Goal: Task Accomplishment & Management: Use online tool/utility

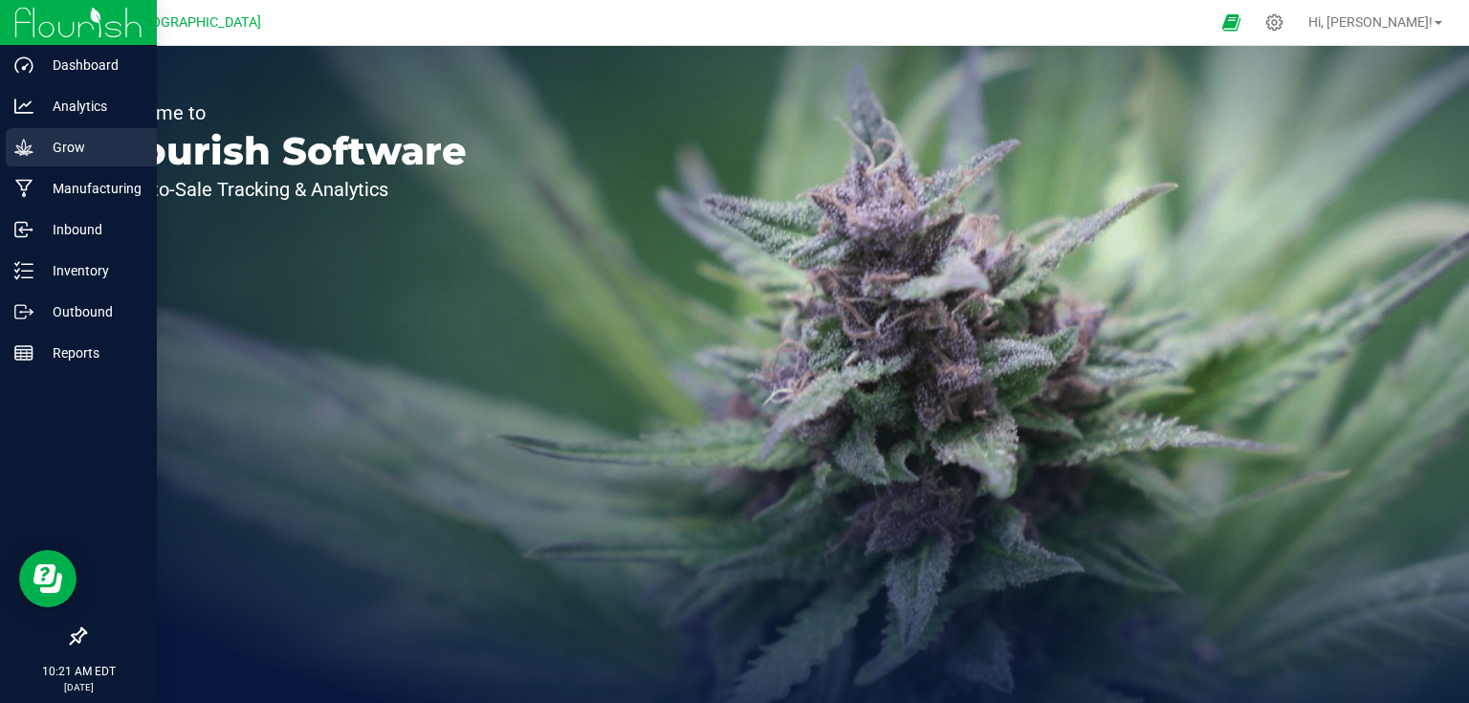
click at [59, 152] on p "Grow" at bounding box center [90, 147] width 115 height 23
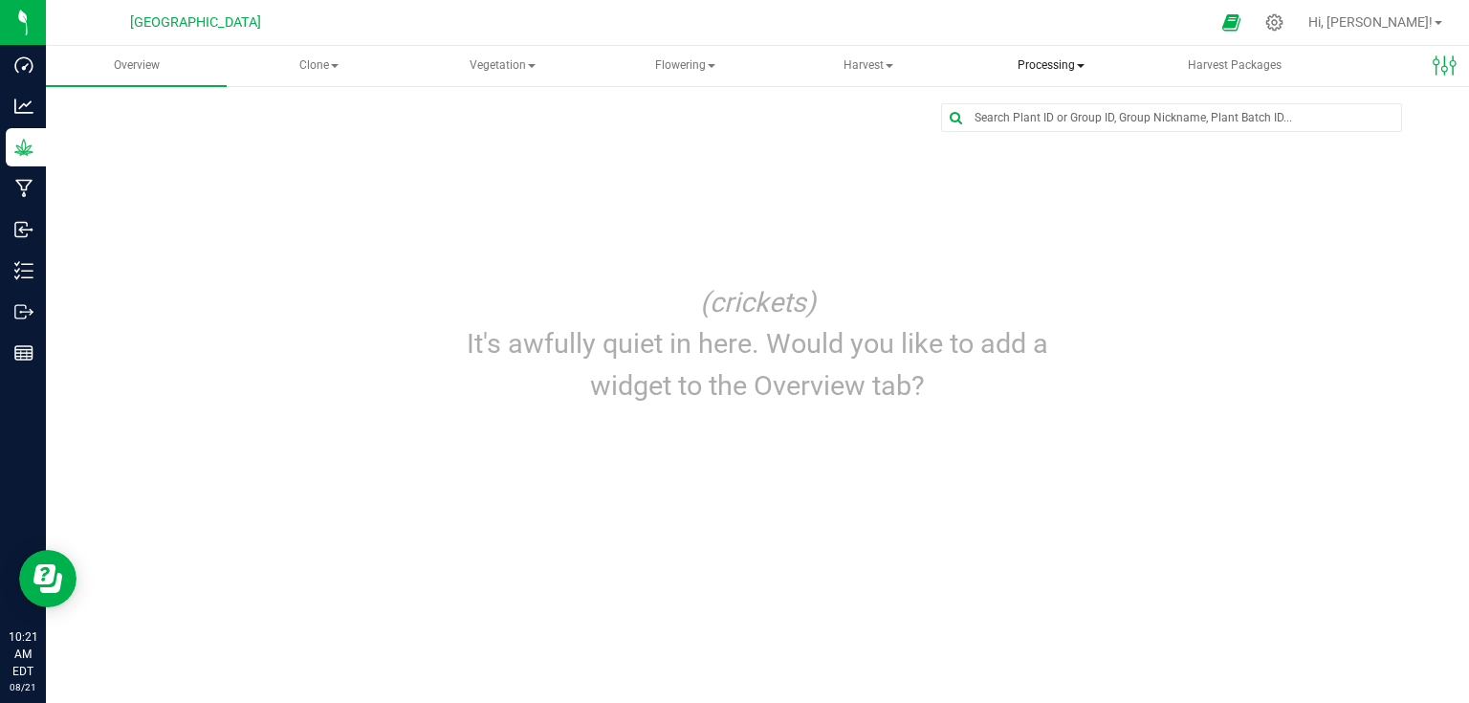
click at [1064, 65] on span "Processing" at bounding box center [1051, 66] width 179 height 38
click at [1068, 138] on span "Processing harvests" at bounding box center [1075, 137] width 177 height 16
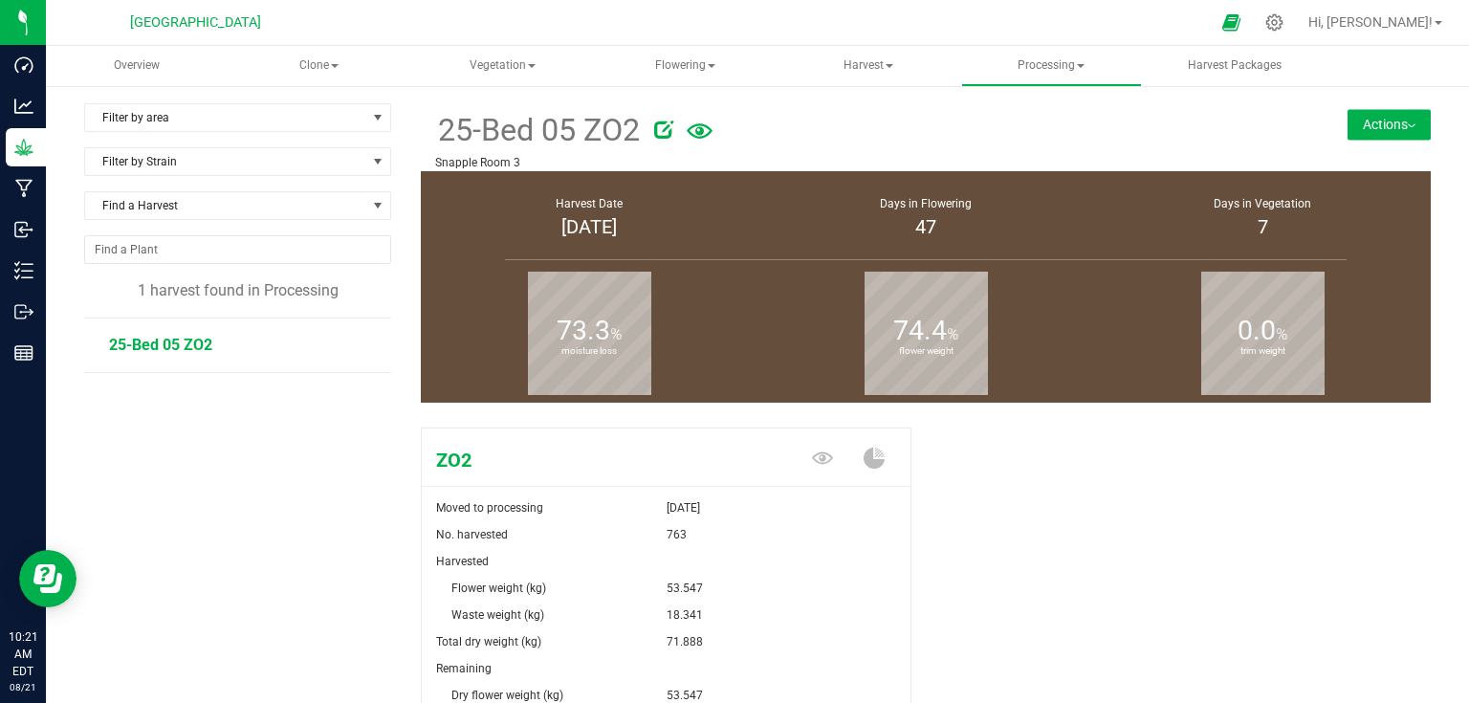
click at [180, 344] on span "25-Bed 05 ZO2" at bounding box center [160, 345] width 103 height 18
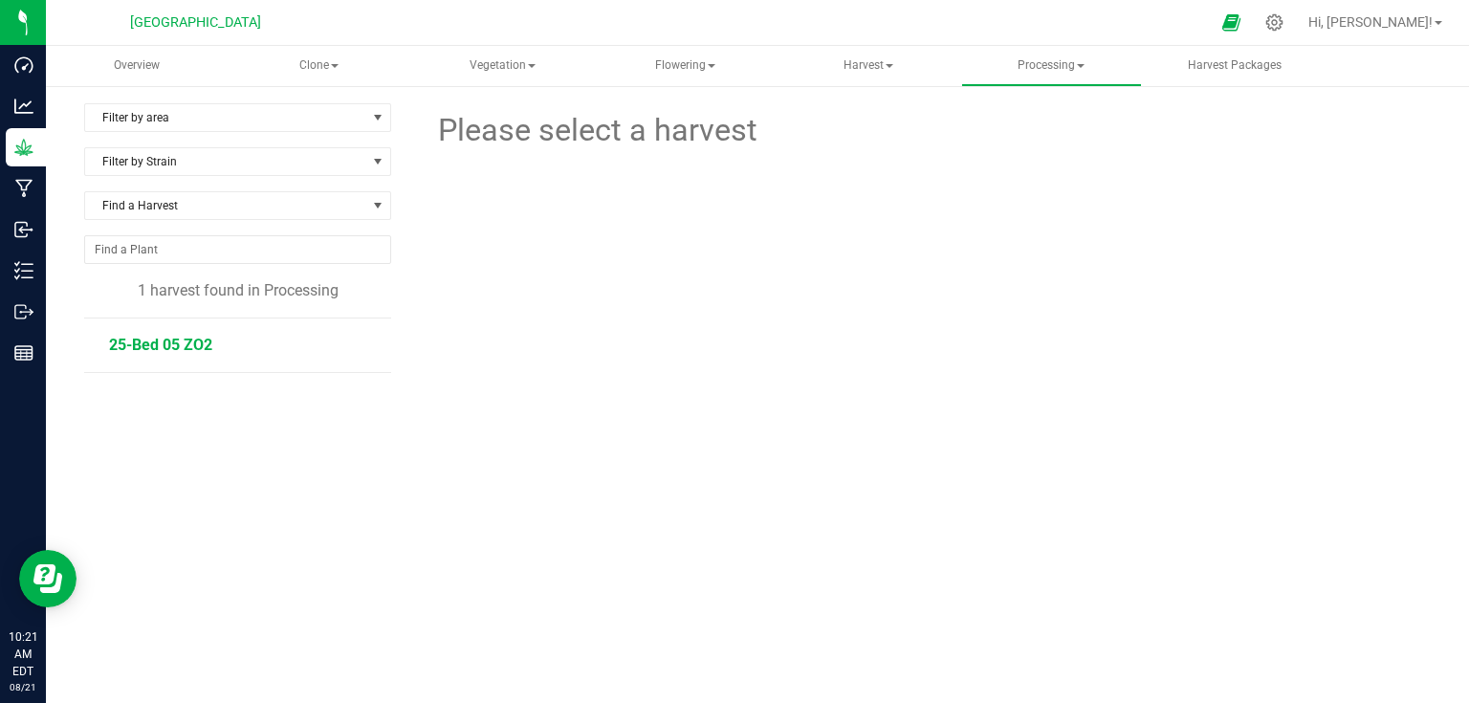
click at [180, 344] on span "25-Bed 05 ZO2" at bounding box center [160, 345] width 103 height 18
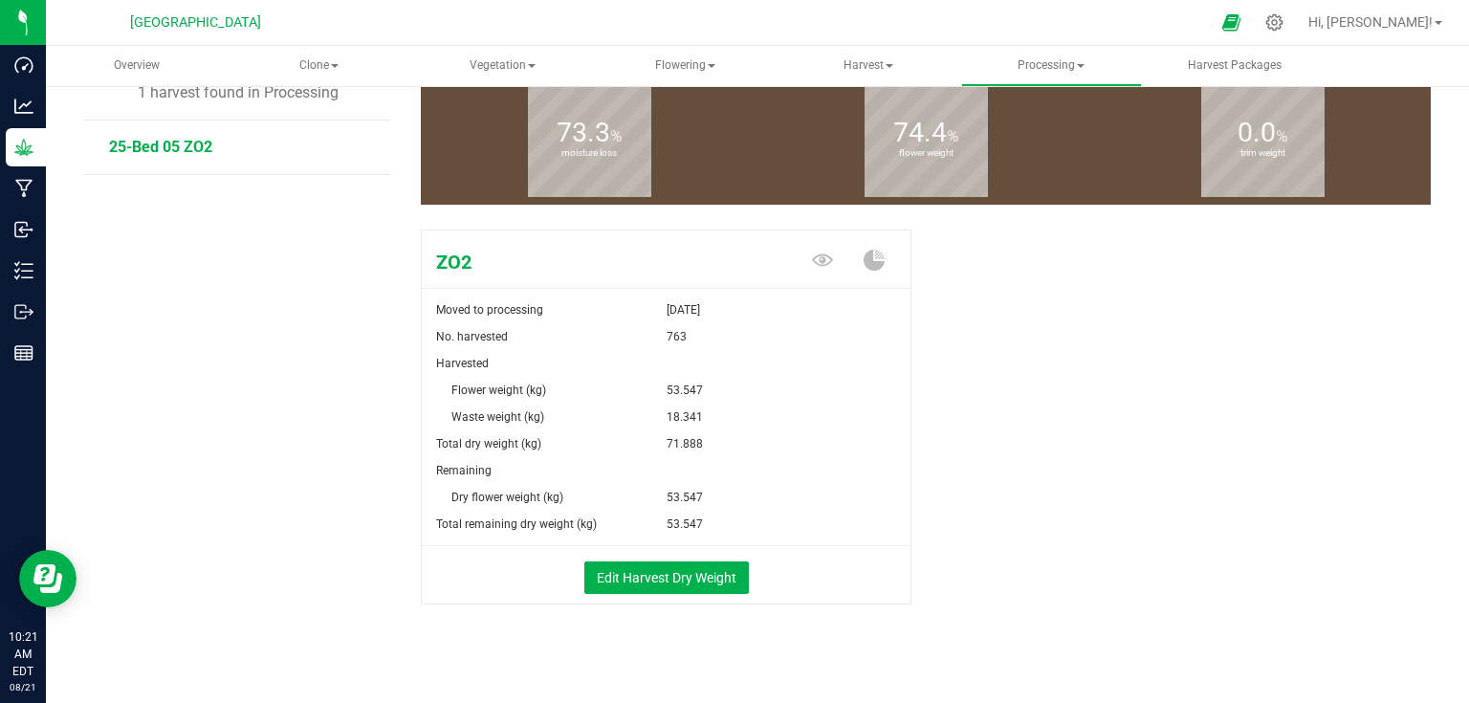
scroll to position [208, 0]
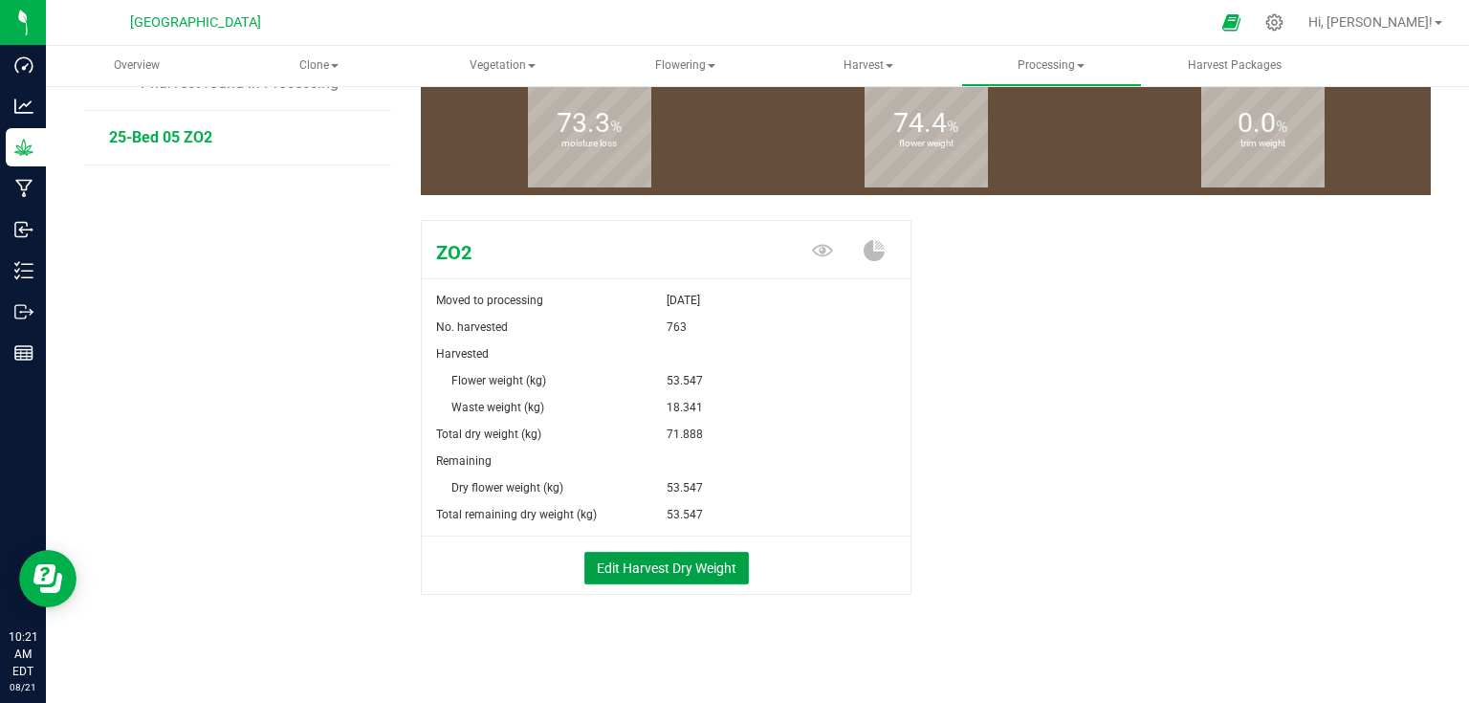
click at [708, 567] on button "Edit Harvest Dry Weight" at bounding box center [666, 568] width 165 height 33
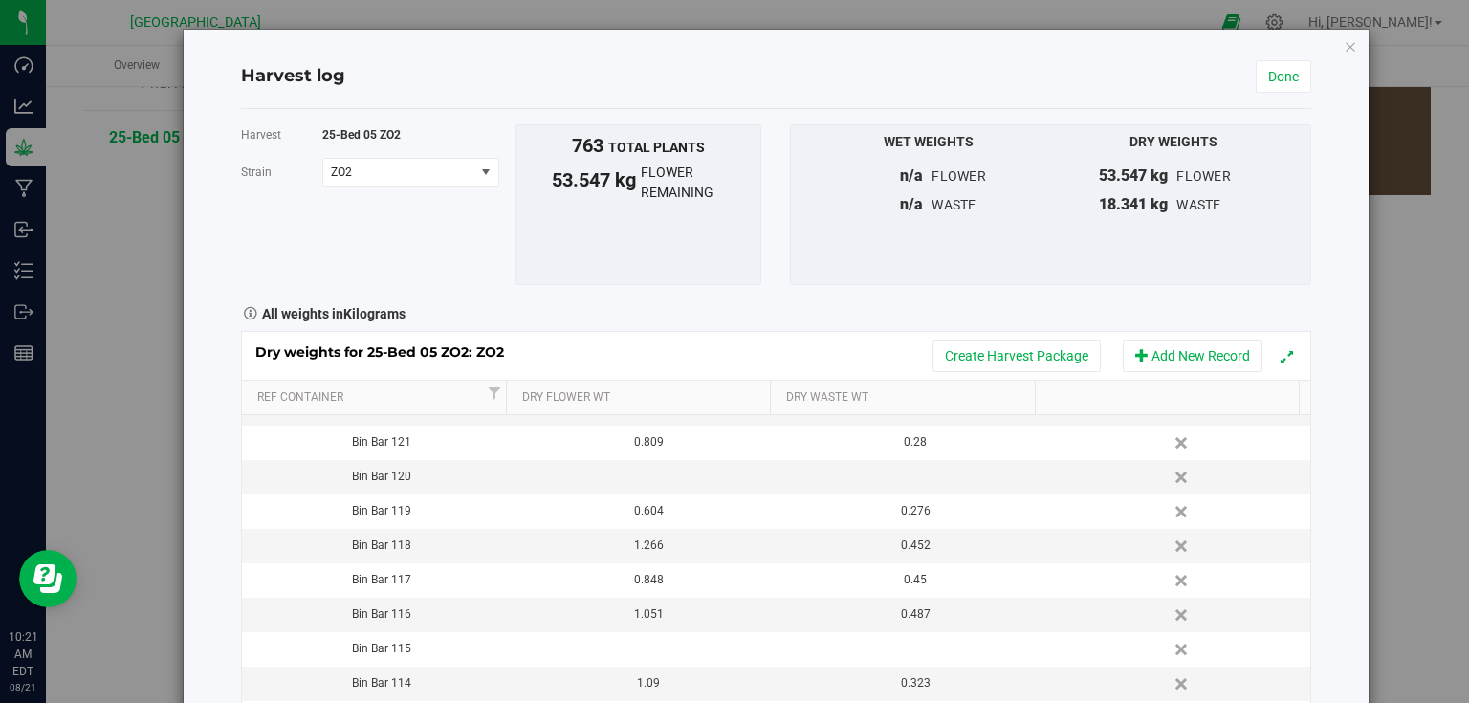
scroll to position [842, 0]
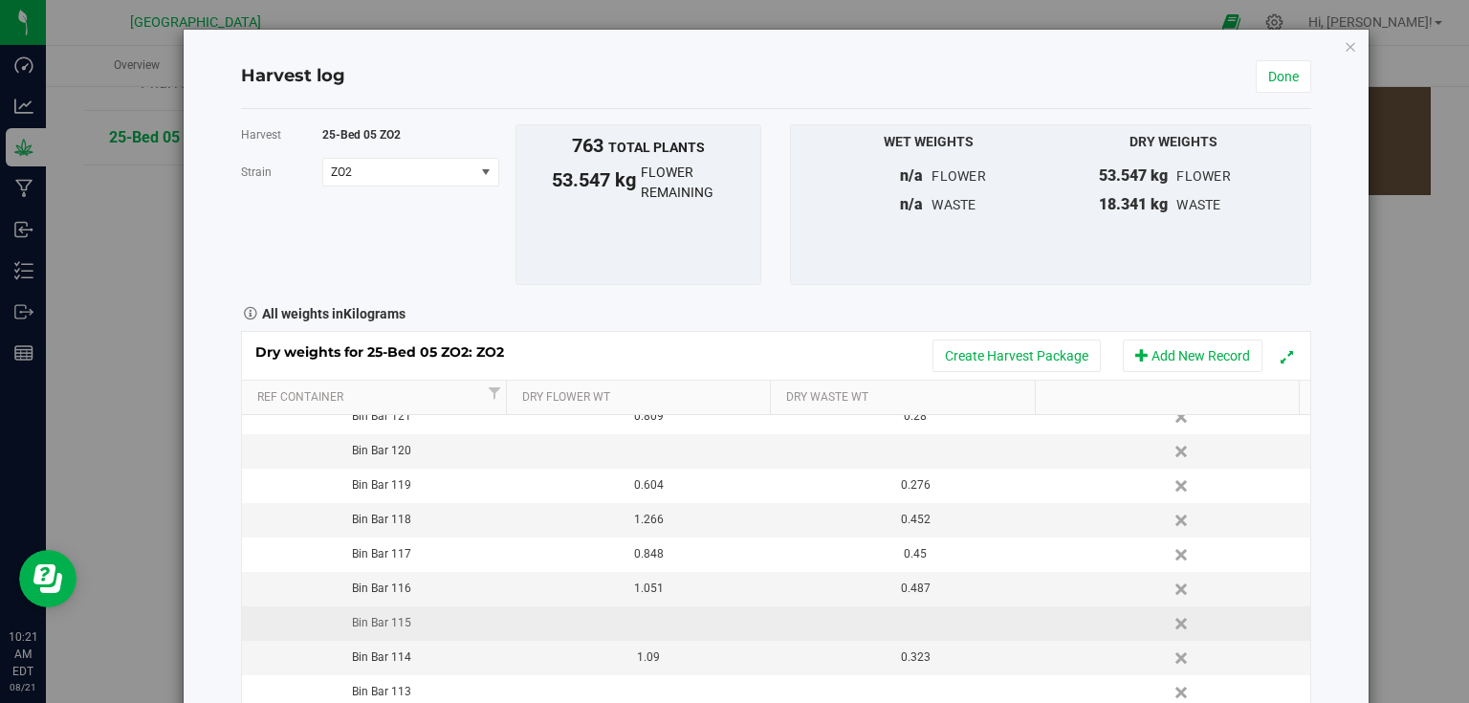
click at [645, 624] on td at bounding box center [642, 623] width 267 height 34
type input "1.255"
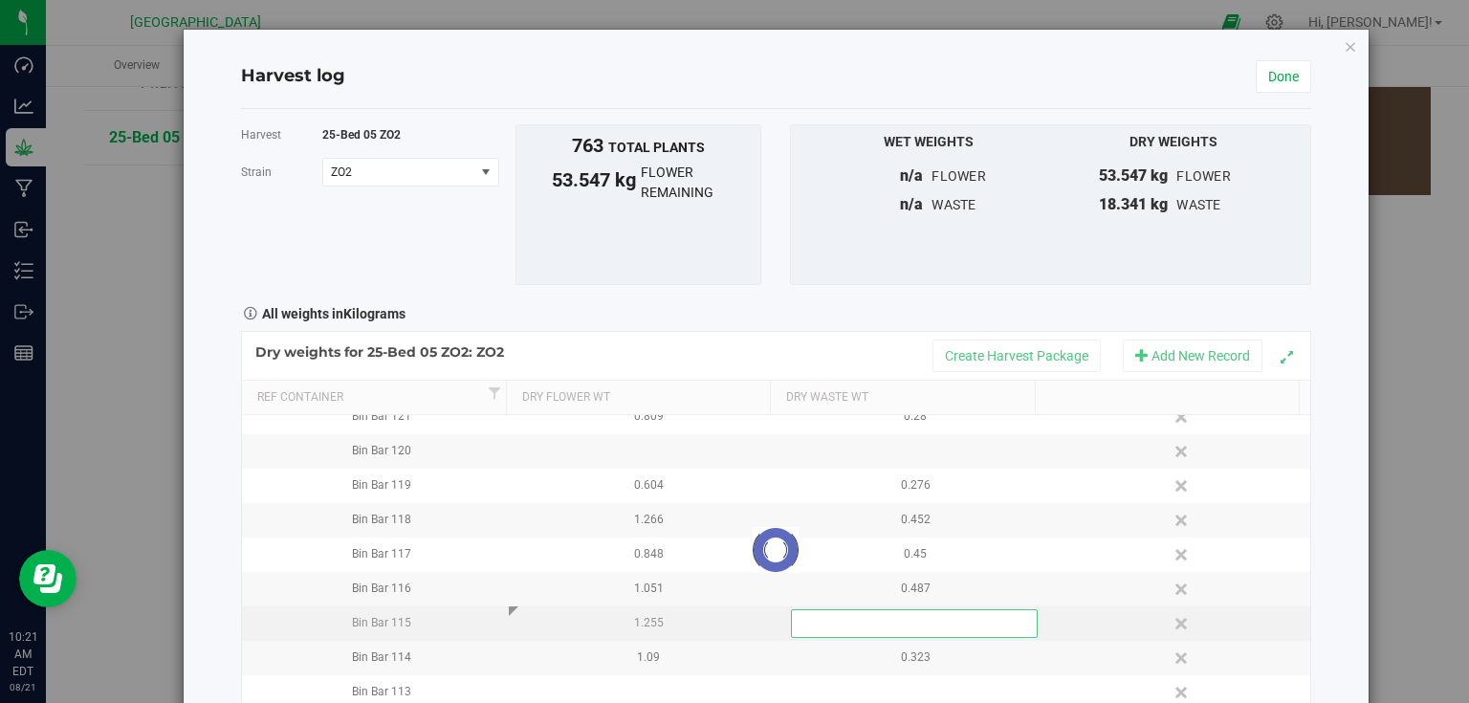
scroll to position [0, 0]
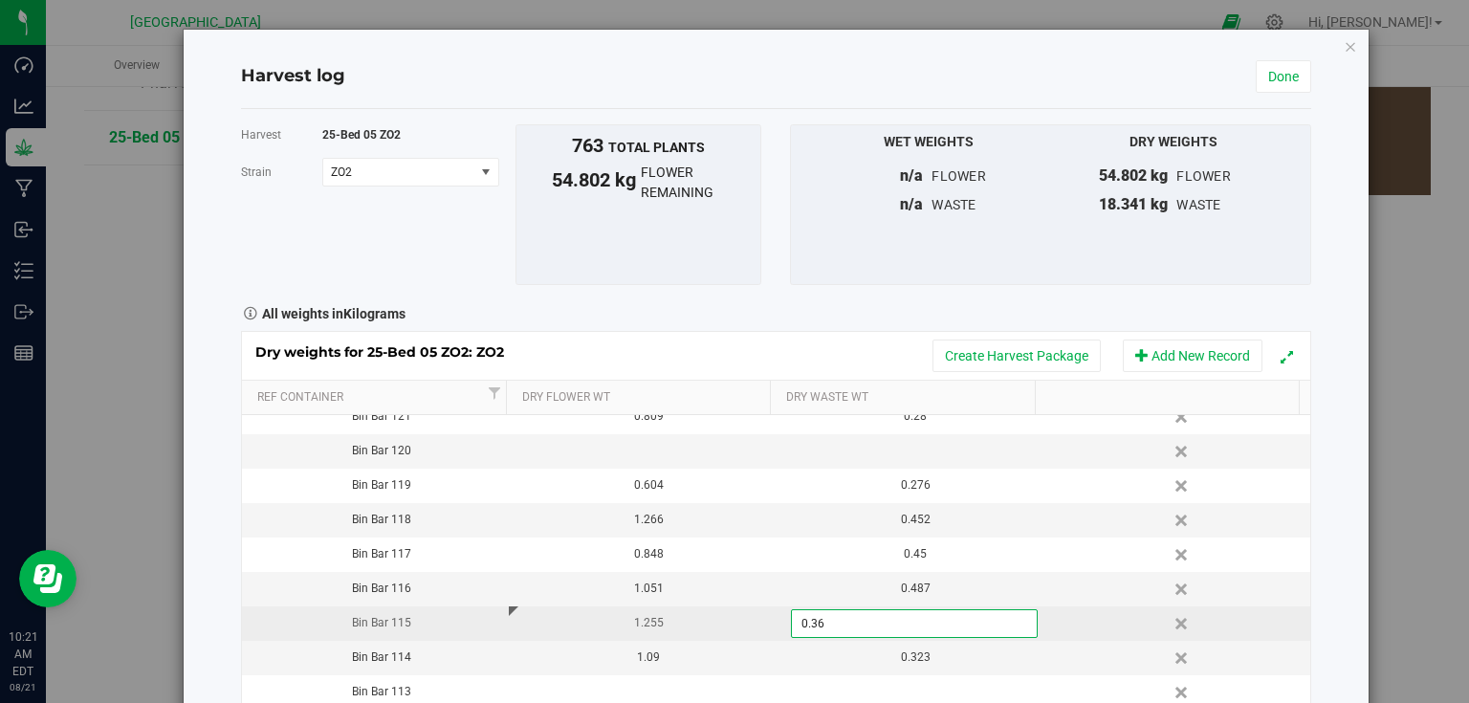
type input "0.361"
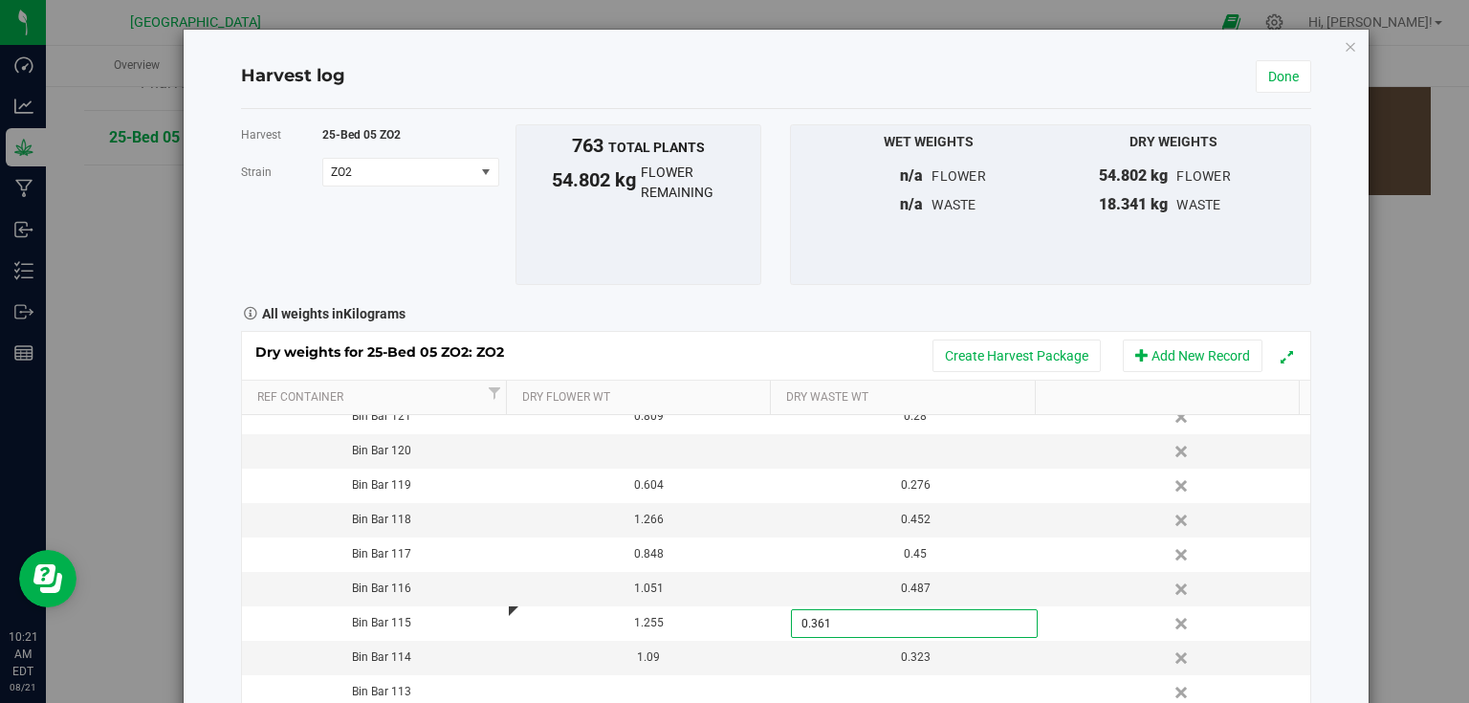
click at [1336, 540] on div "Harvest log Done Harvest 25-Bed 05 ZO2 [GEOGRAPHIC_DATA] ZO2 Select strain ZO2 …" at bounding box center [776, 407] width 1185 height 755
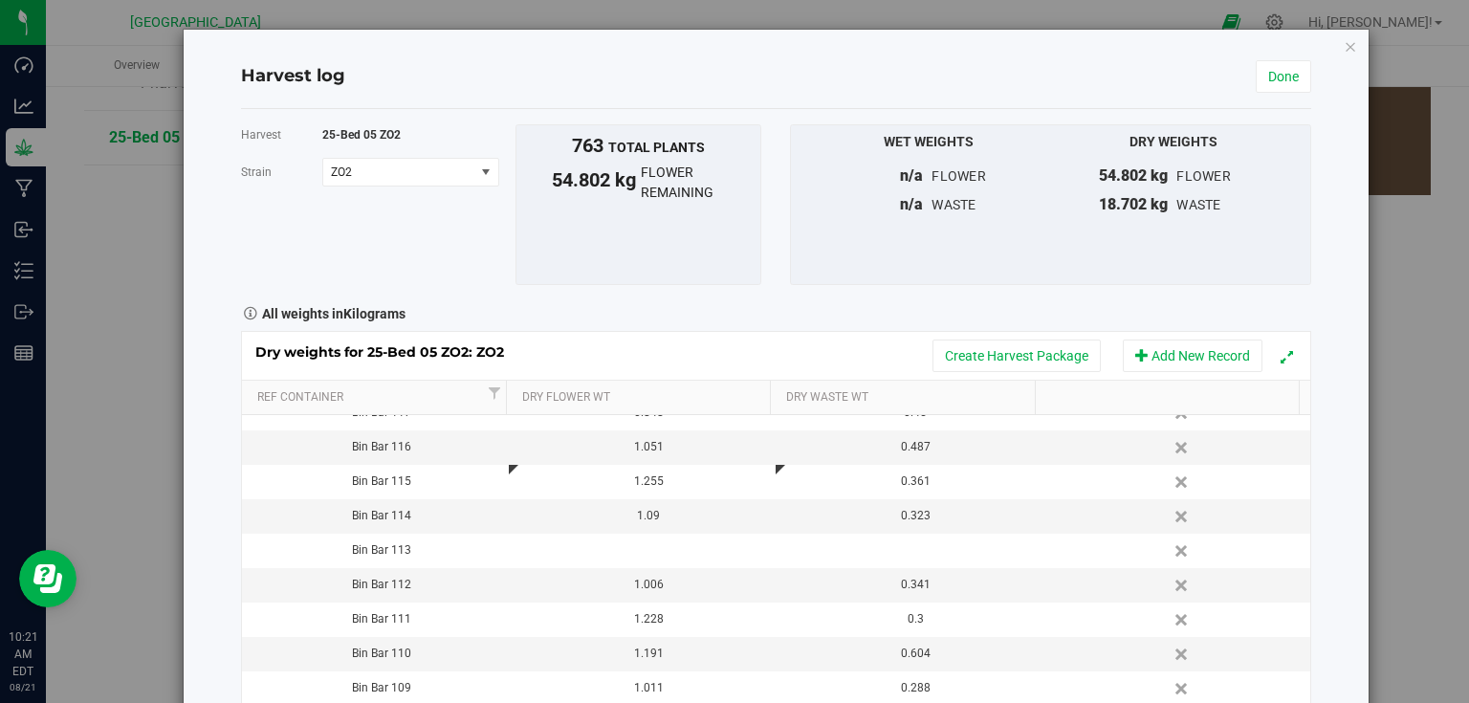
scroll to position [1071, 0]
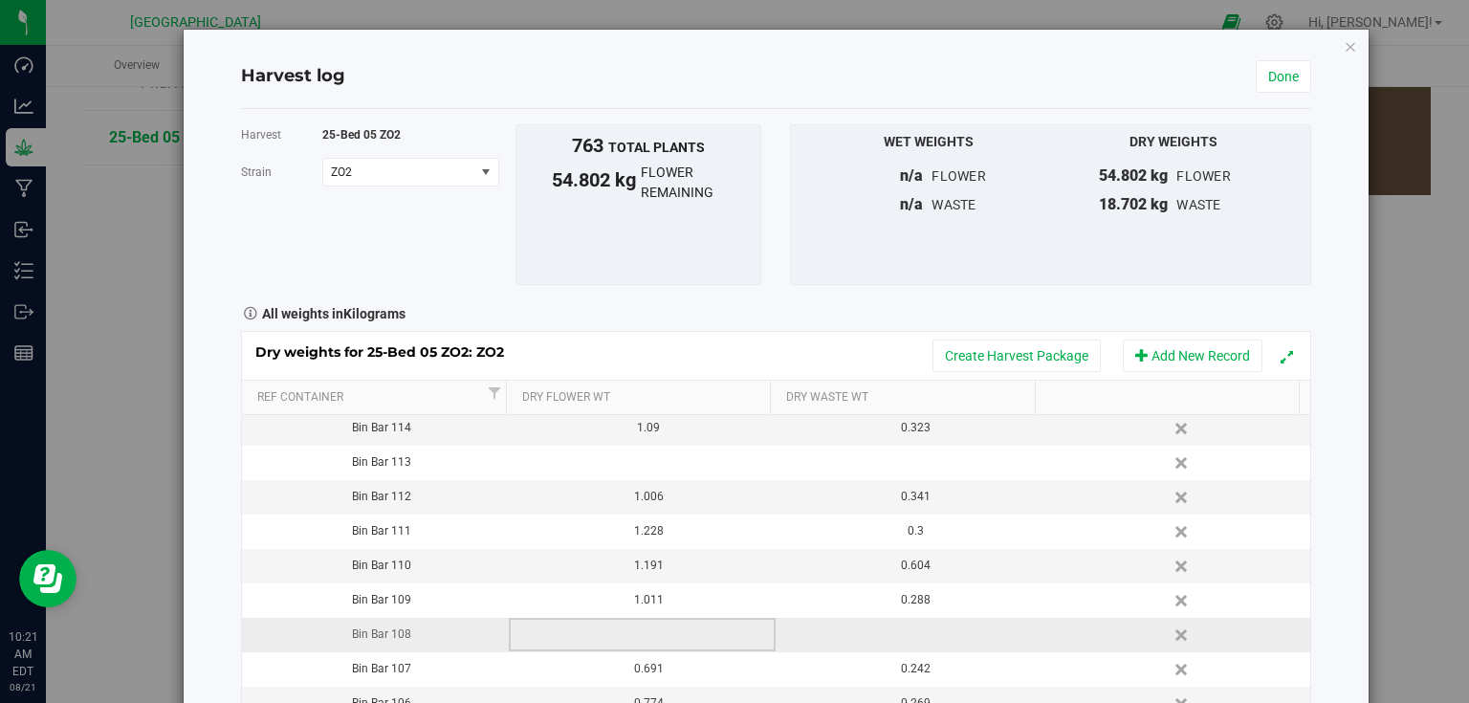
click at [650, 643] on td at bounding box center [642, 635] width 267 height 34
type input "0.970"
type input "0.429"
click at [1327, 523] on div "Harvest log Done Harvest 25-Bed 05 ZO2 [GEOGRAPHIC_DATA] ZO2 Select strain ZO2 …" at bounding box center [776, 407] width 1185 height 755
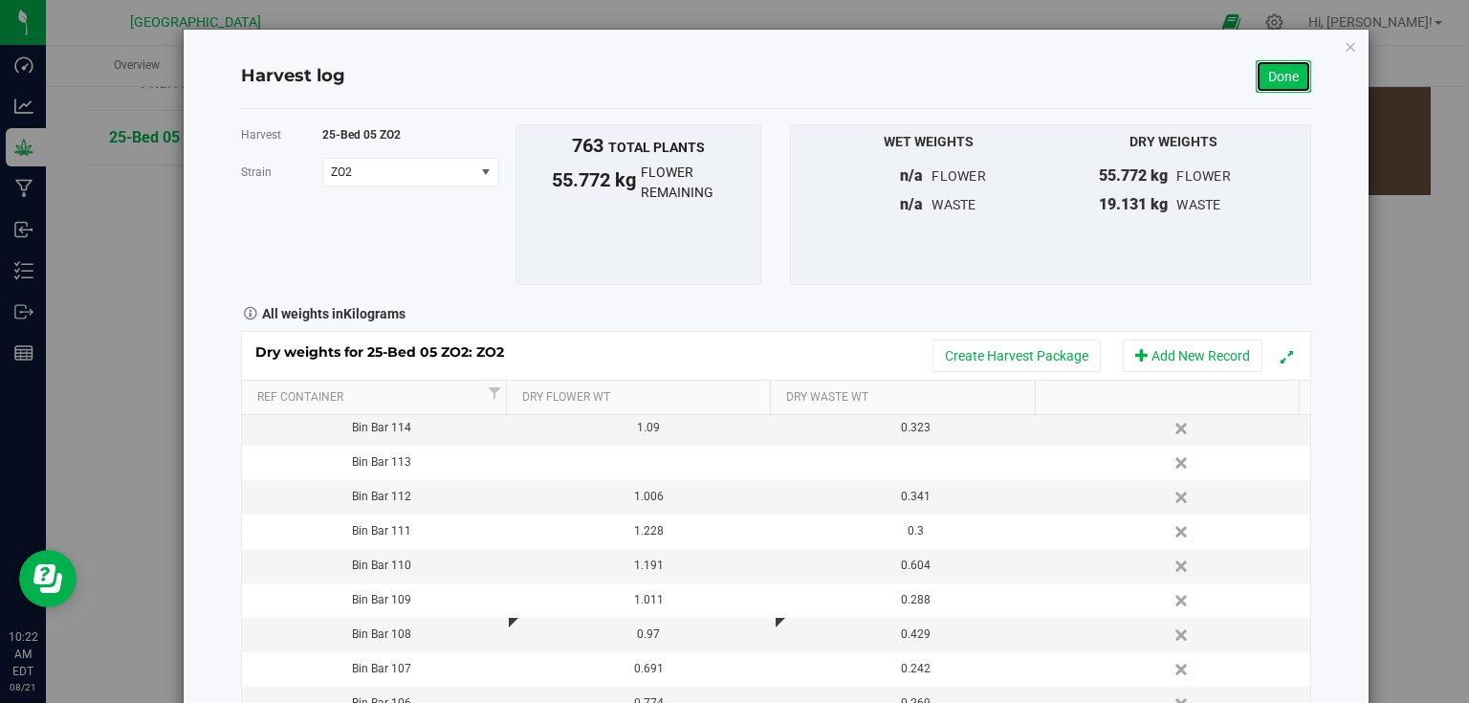
click at [1289, 73] on link "Done" at bounding box center [1283, 76] width 55 height 33
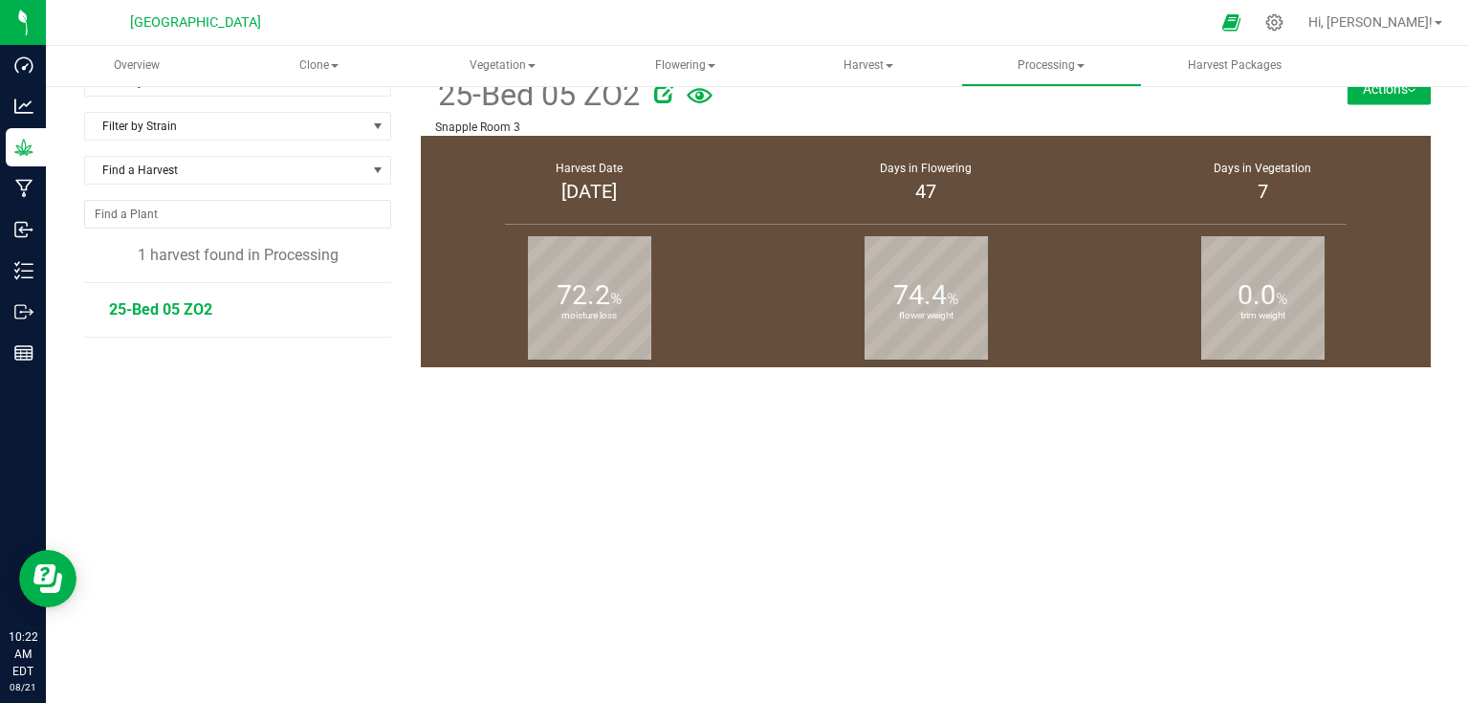
scroll to position [208, 0]
